Goal: Information Seeking & Learning: Learn about a topic

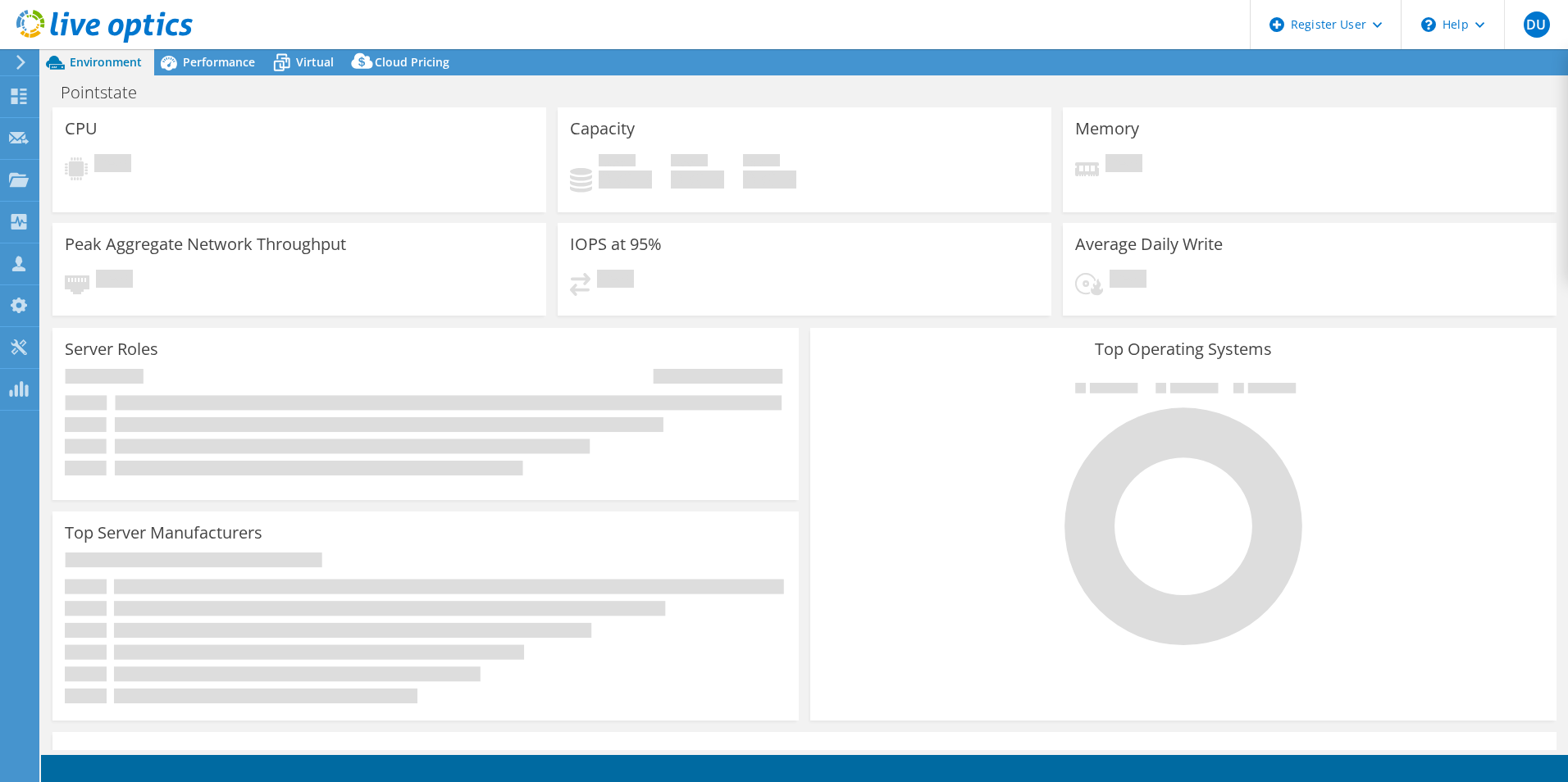
select select "USD"
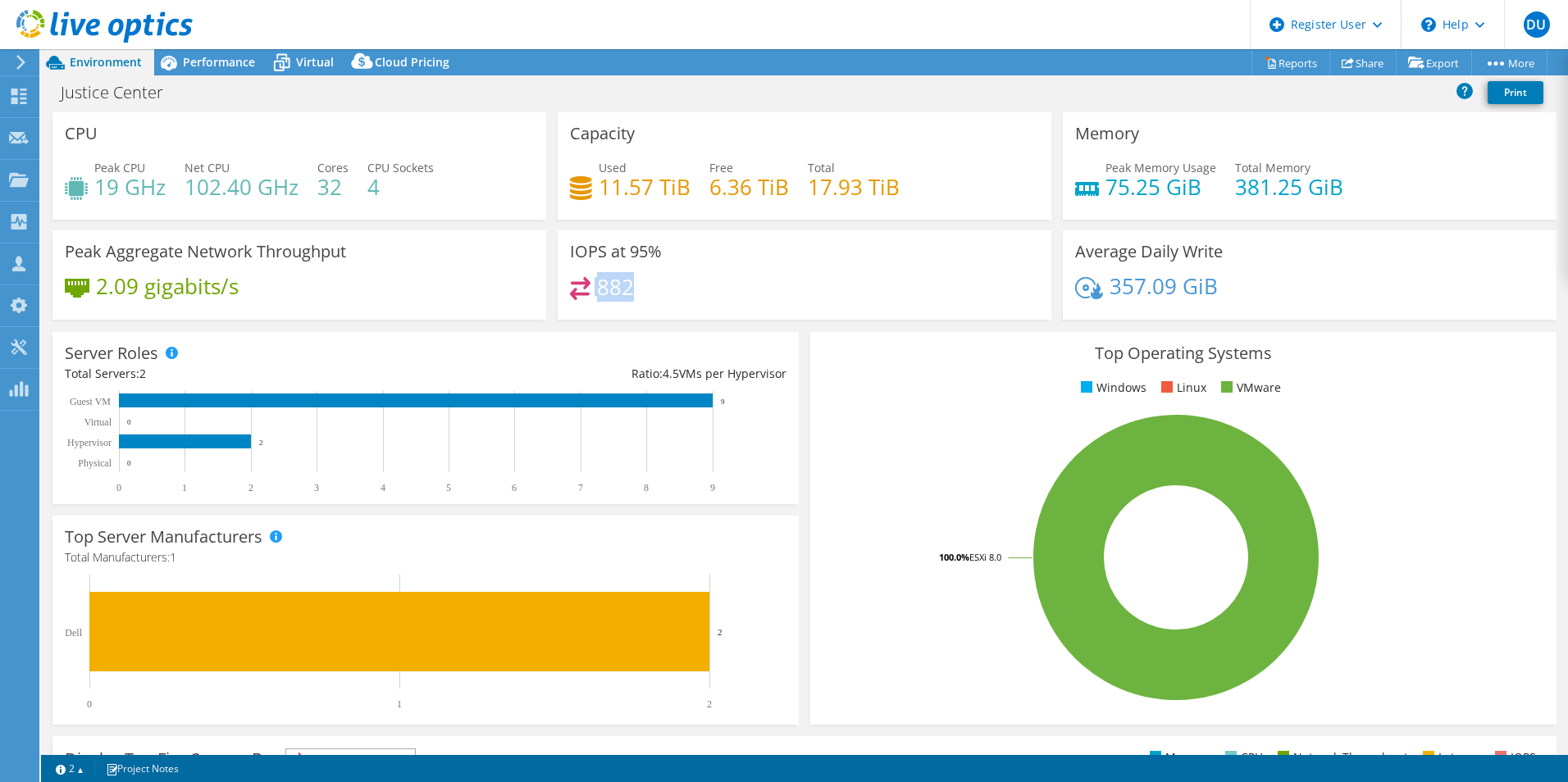
drag, startPoint x: 639, startPoint y: 283, endPoint x: 568, endPoint y: 283, distance: 71.0
click at [569, 283] on div "882" at bounding box center [804, 294] width 469 height 35
drag, startPoint x: 568, startPoint y: 283, endPoint x: 751, endPoint y: 275, distance: 183.2
click at [751, 275] on div "IOPS at 95% 882" at bounding box center [804, 275] width 493 height 89
click at [210, 61] on span "Performance" at bounding box center [218, 61] width 72 height 16
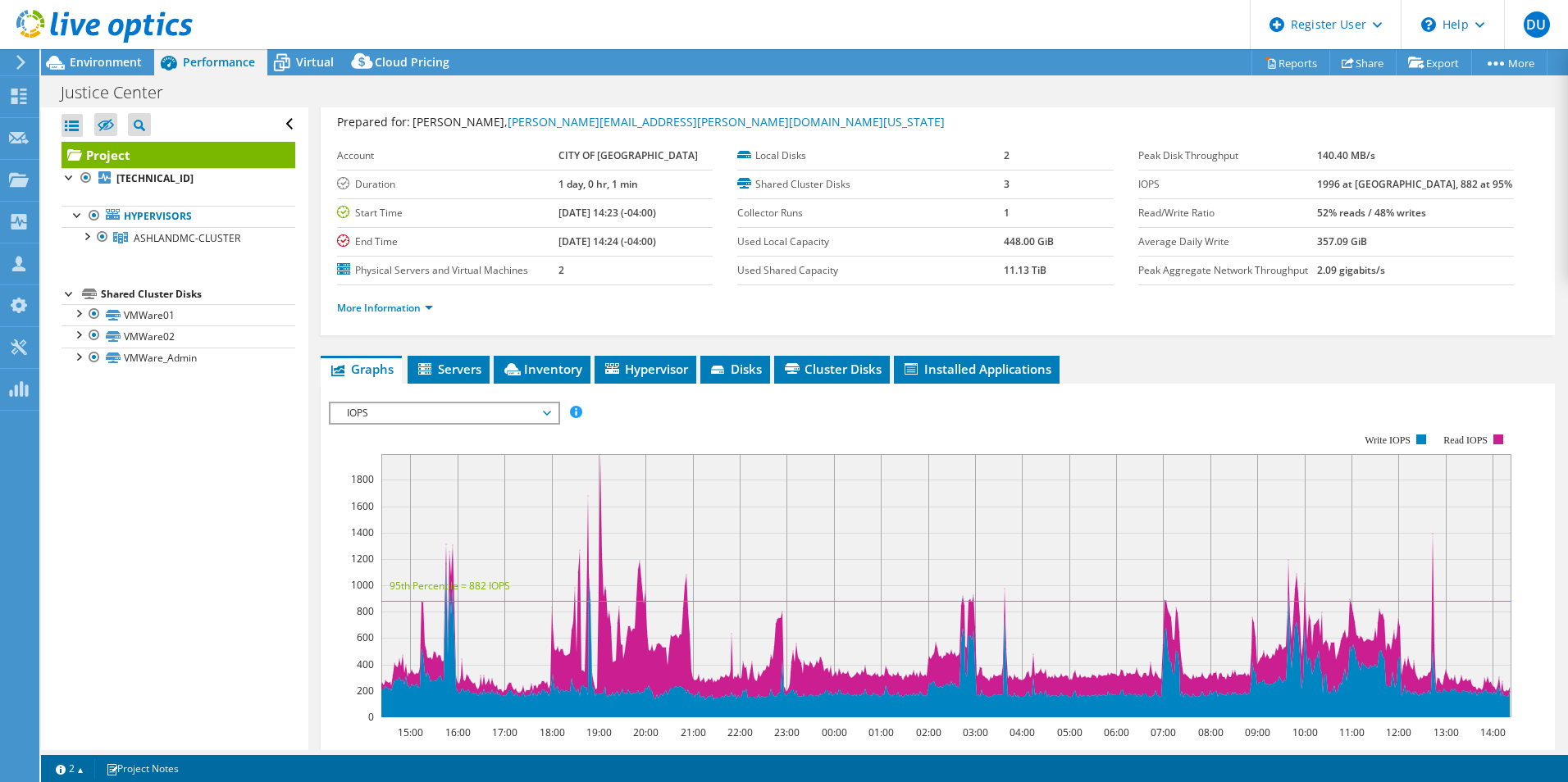
scroll to position [82, 0]
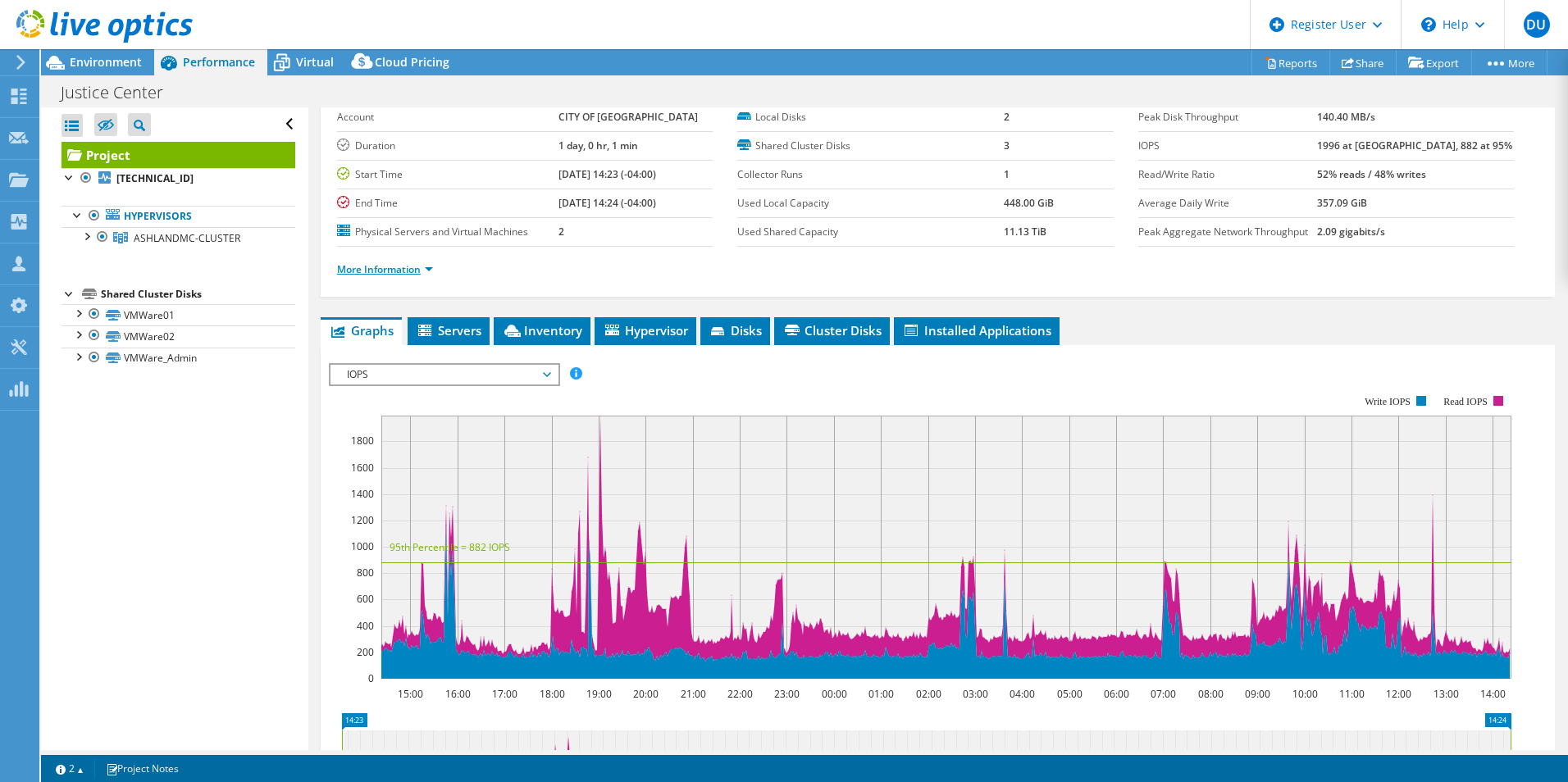
click at [364, 265] on link "More Information" at bounding box center [385, 269] width 96 height 14
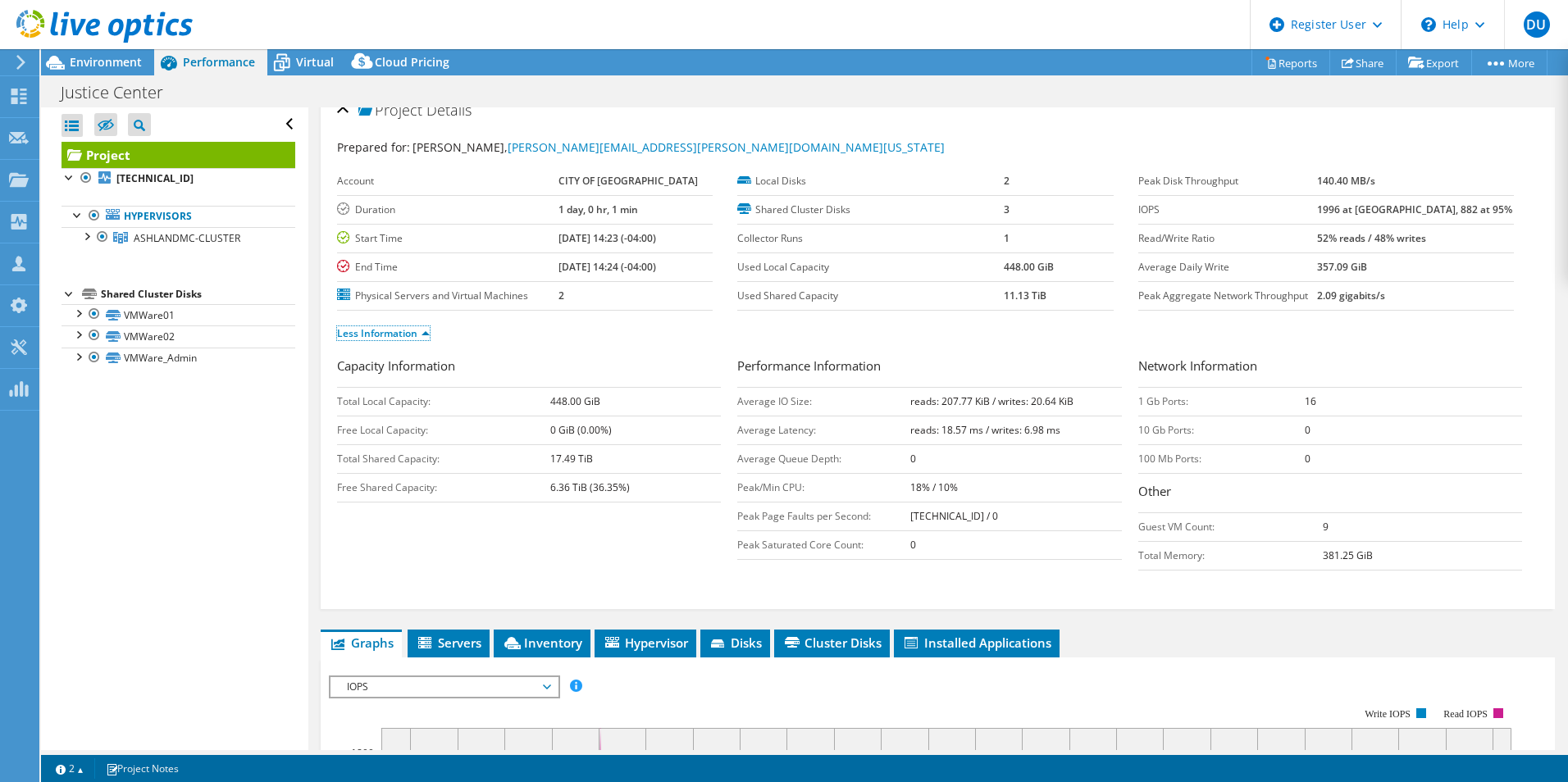
scroll to position [0, 0]
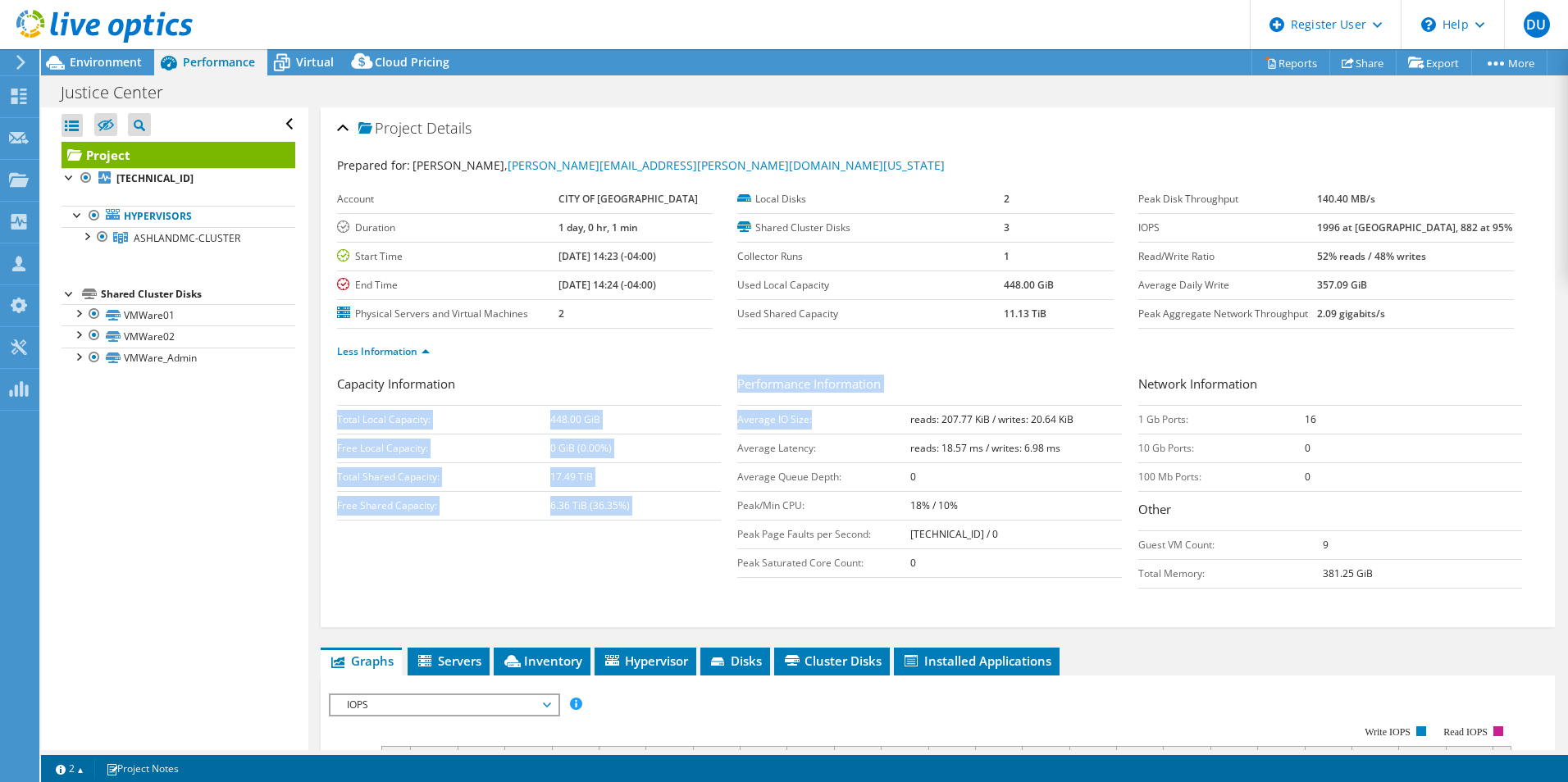
drag, startPoint x: 728, startPoint y: 420, endPoint x: 824, endPoint y: 418, distance: 96.0
click at [824, 418] on div "Capacity Information Total Local Capacity: 448.00 GiB Free Local Capacity: 0 Gi…" at bounding box center [937, 486] width 1201 height 222
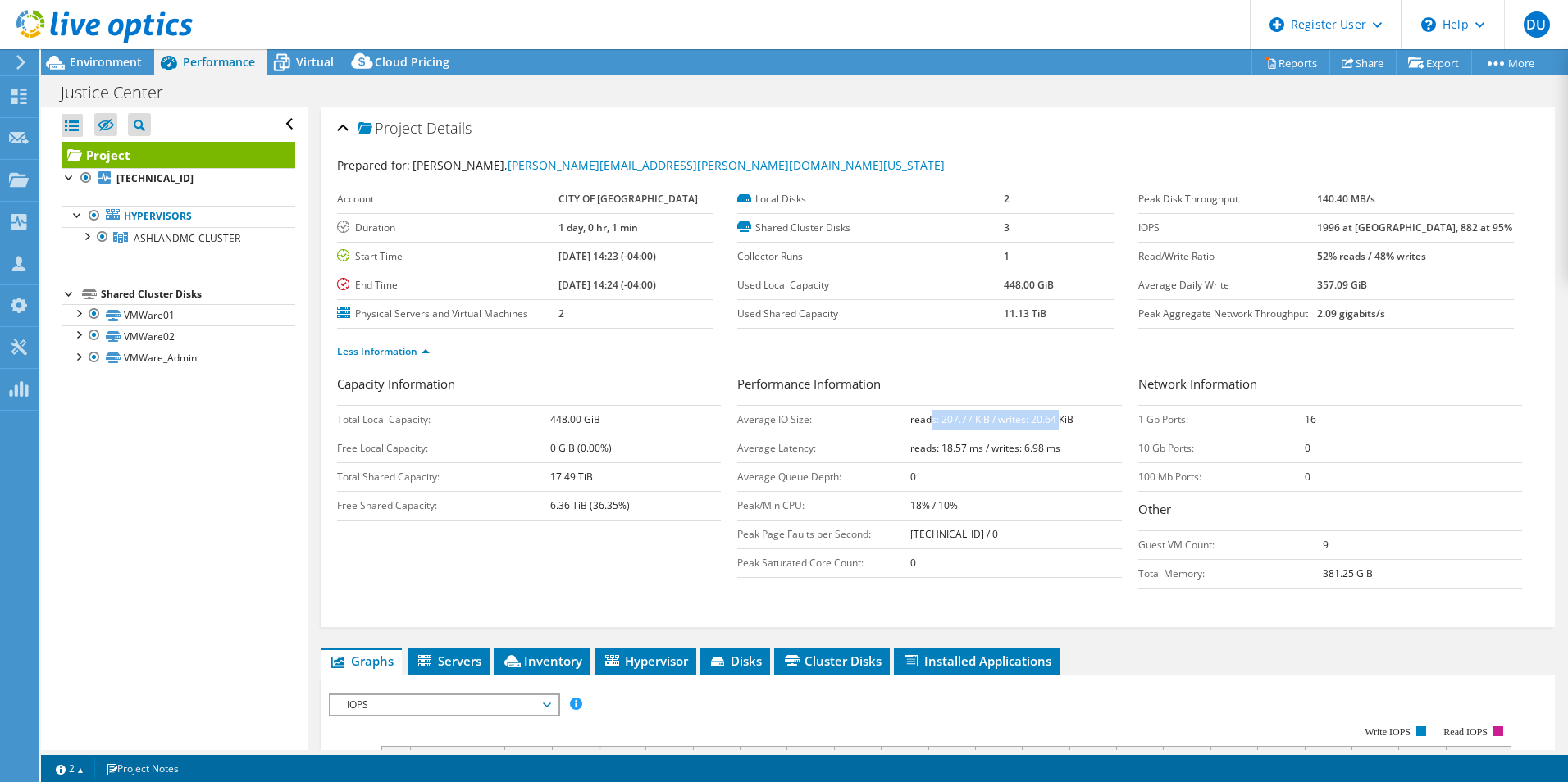
drag, startPoint x: 824, startPoint y: 418, endPoint x: 1053, endPoint y: 417, distance: 229.0
click at [1053, 417] on b "reads: 207.77 KiB / writes: 20.64 KiB" at bounding box center [991, 419] width 163 height 14
click at [896, 378] on h3 "Performance Information" at bounding box center [929, 386] width 384 height 23
drag, startPoint x: 1349, startPoint y: 226, endPoint x: 1389, endPoint y: 229, distance: 40.1
click at [1389, 229] on tr "IOPS 1996 at [GEOGRAPHIC_DATA], 882 at 95%" at bounding box center [1325, 227] width 376 height 28
